Goal: Transaction & Acquisition: Purchase product/service

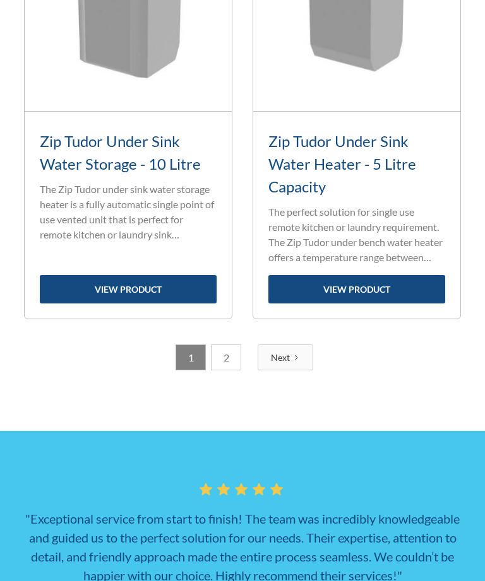
scroll to position [3858, 0]
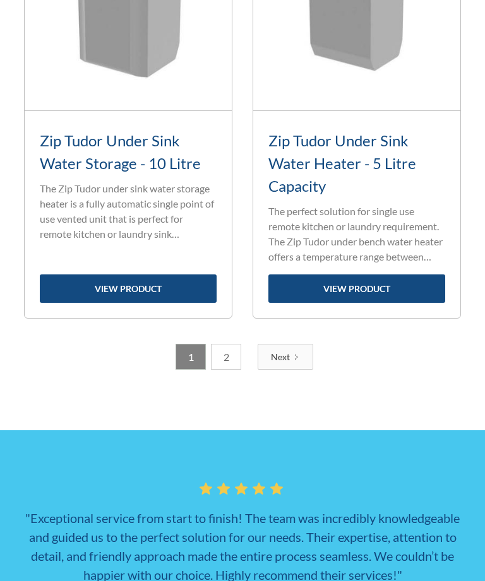
click at [296, 370] on link "Next" at bounding box center [286, 357] width 56 height 26
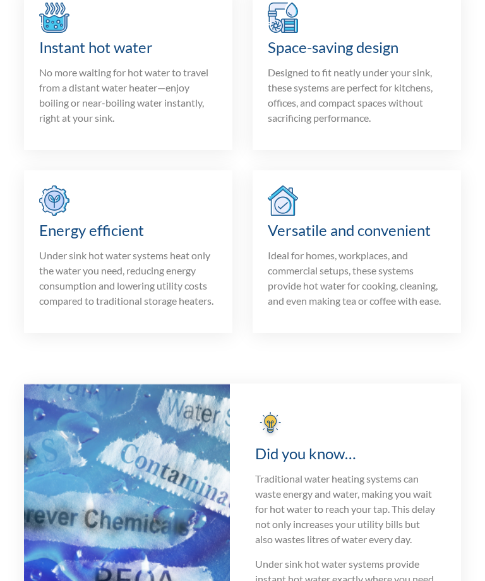
scroll to position [1893, 0]
click at [129, 125] on p "No more waiting for hot water to travel from a distant water heater—enjoy boili…" at bounding box center [128, 94] width 178 height 61
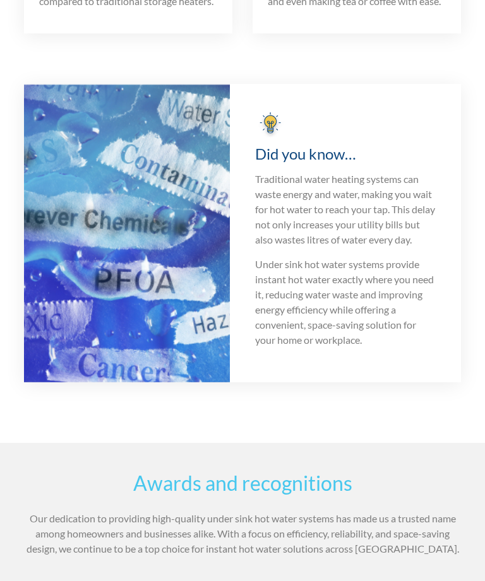
scroll to position [2193, 0]
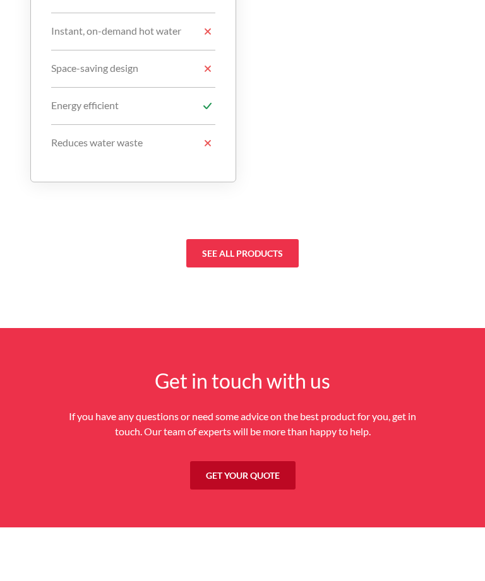
scroll to position [4942, 0]
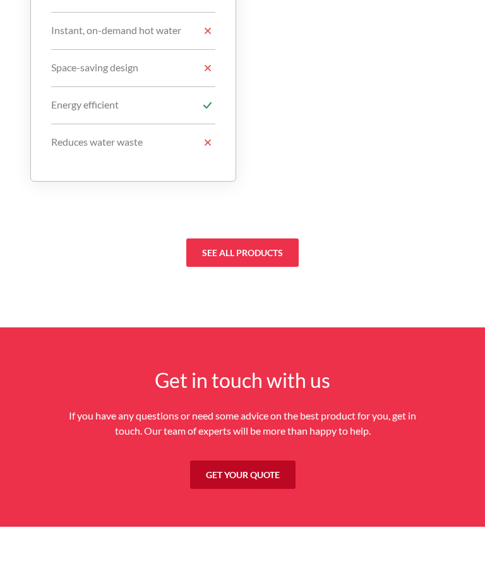
click at [257, 268] on link "see all products" at bounding box center [242, 253] width 112 height 28
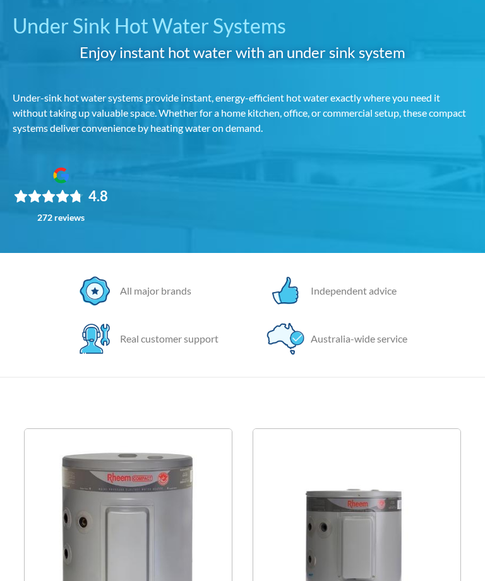
scroll to position [0, 0]
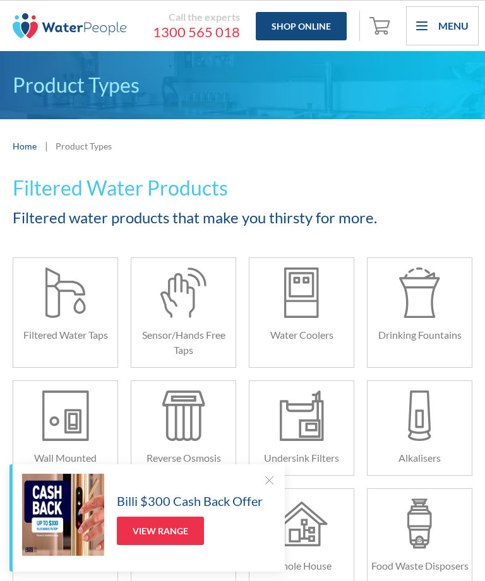
click at [273, 483] on div at bounding box center [269, 480] width 13 height 13
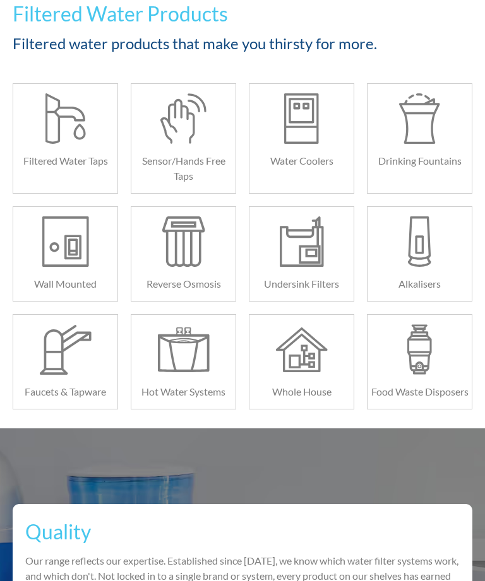
scroll to position [174, 0]
click at [210, 362] on div at bounding box center [183, 345] width 104 height 60
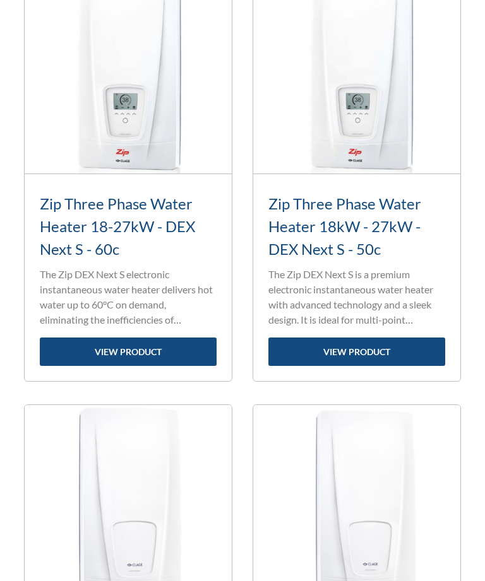
scroll to position [565, 0]
